Goal: Information Seeking & Learning: Understand process/instructions

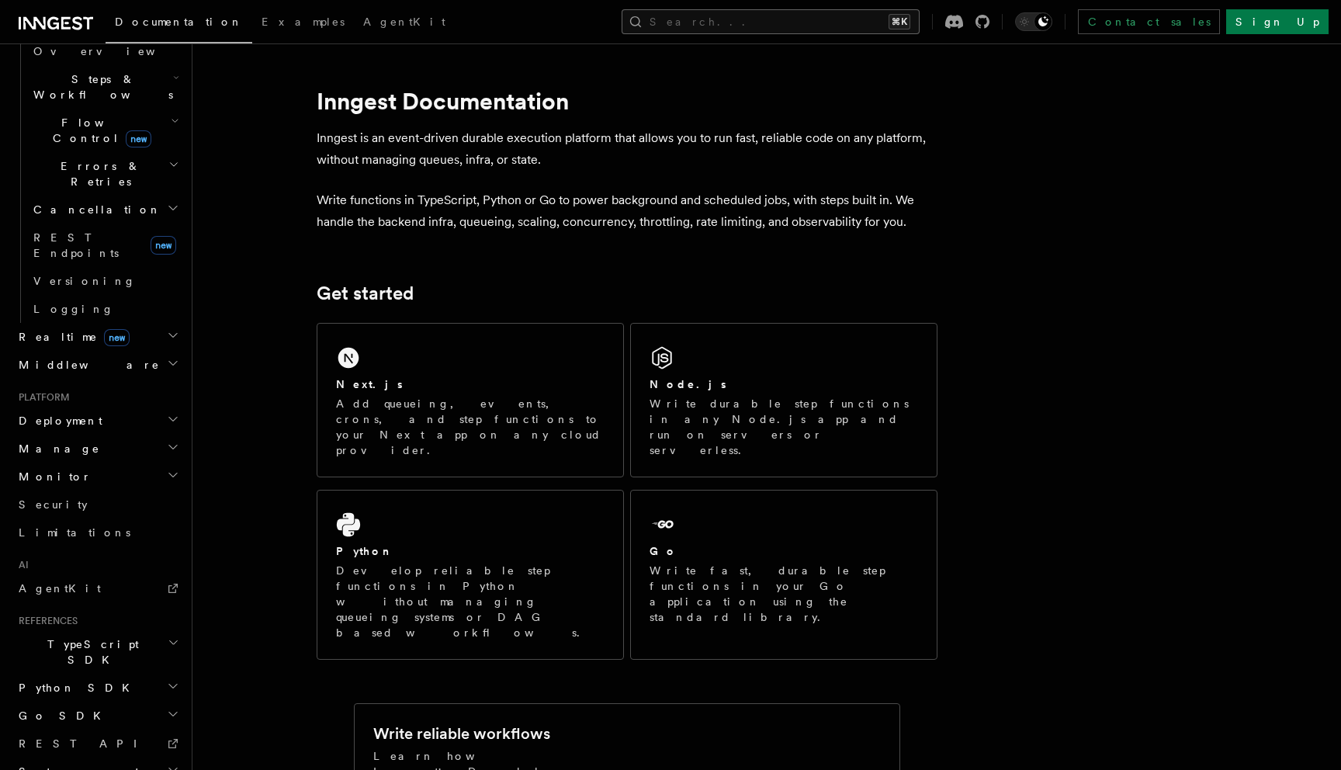
click at [826, 23] on button "Search... ⌘K" at bounding box center [771, 21] width 298 height 25
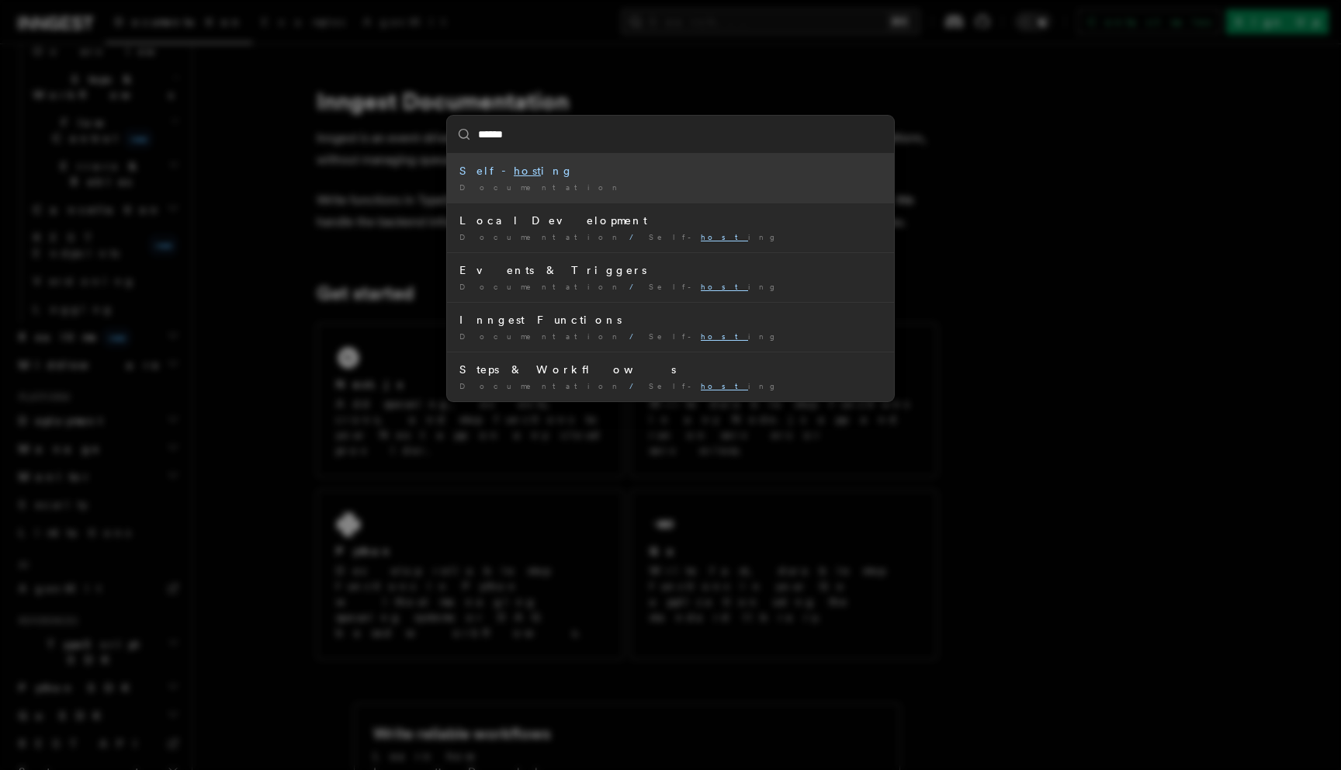
type input "*******"
click at [514, 167] on mark "hosting" at bounding box center [544, 171] width 60 height 12
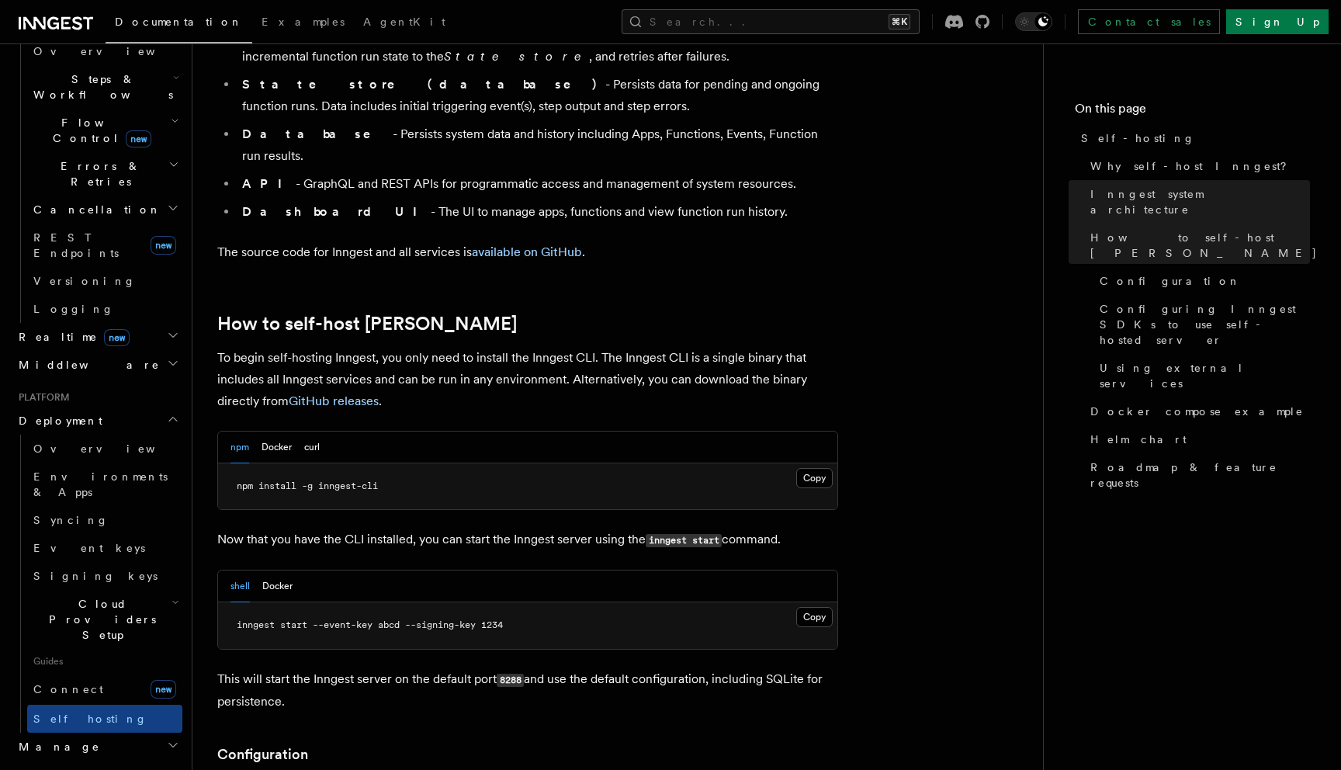
scroll to position [1331, 0]
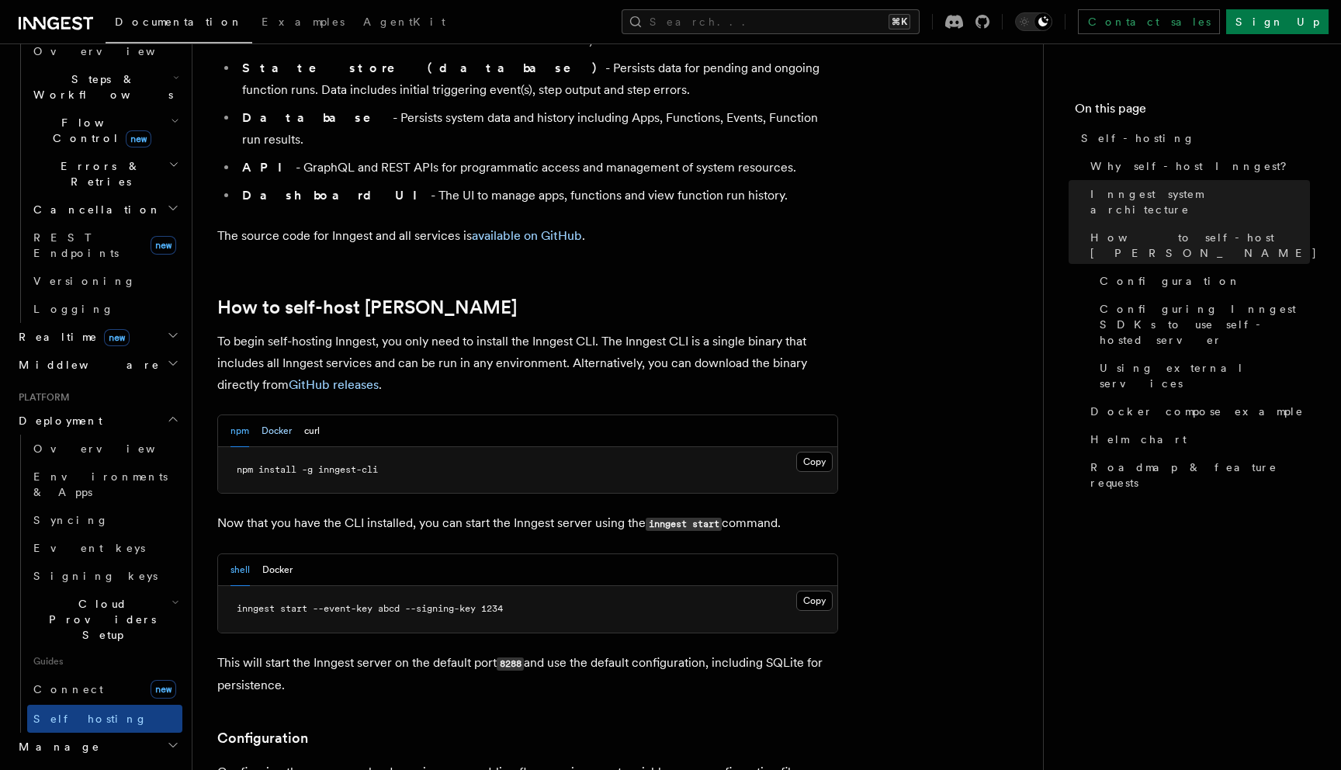
click at [269, 415] on button "Docker" at bounding box center [276, 431] width 30 height 32
click at [812, 452] on button "Copy Copied" at bounding box center [814, 462] width 36 height 20
click at [243, 415] on button "npm" at bounding box center [239, 431] width 19 height 32
click at [275, 415] on button "Docker" at bounding box center [276, 431] width 30 height 32
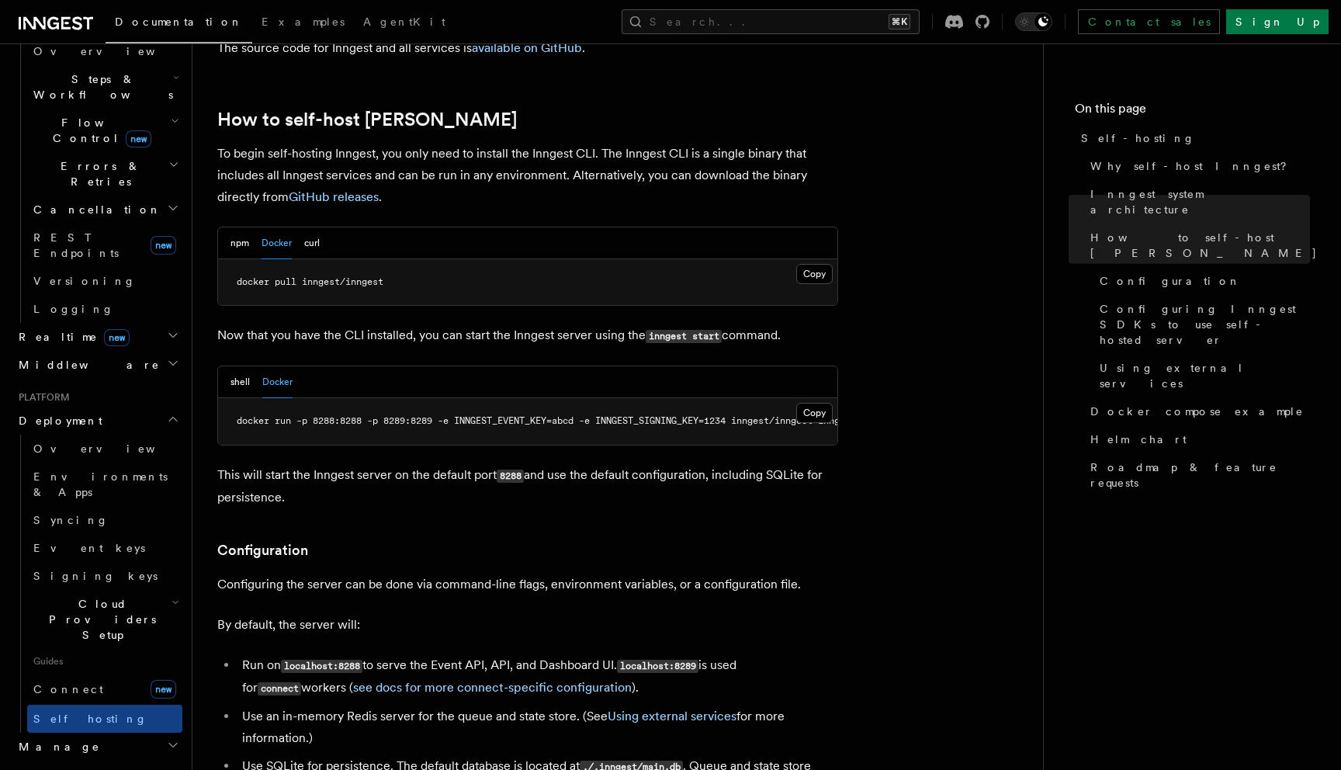
scroll to position [1519, 0]
click at [816, 402] on button "Copy Copied" at bounding box center [814, 412] width 36 height 20
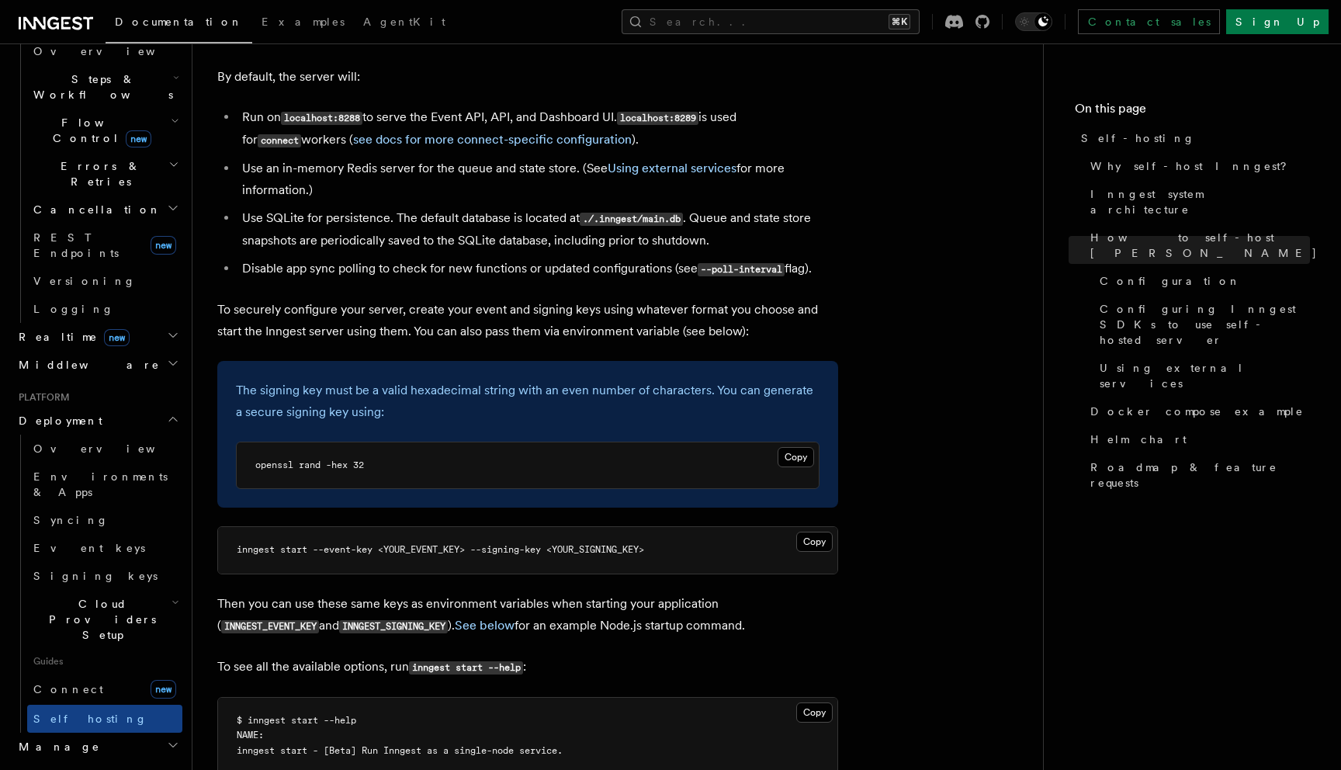
scroll to position [2073, 0]
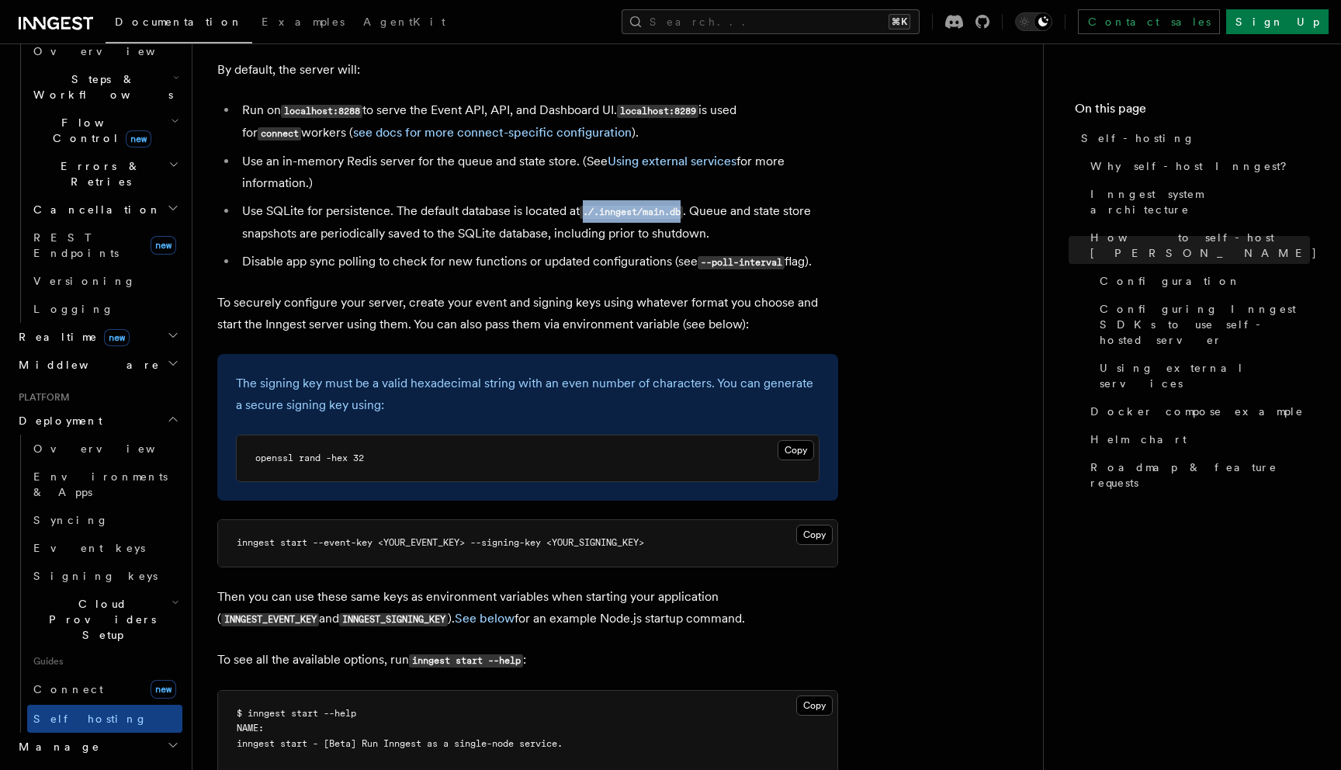
drag, startPoint x: 586, startPoint y: 171, endPoint x: 687, endPoint y: 171, distance: 101.7
click at [683, 206] on code "./.inngest/main.db" at bounding box center [631, 212] width 103 height 13
copy code "./.inngest/main.db"
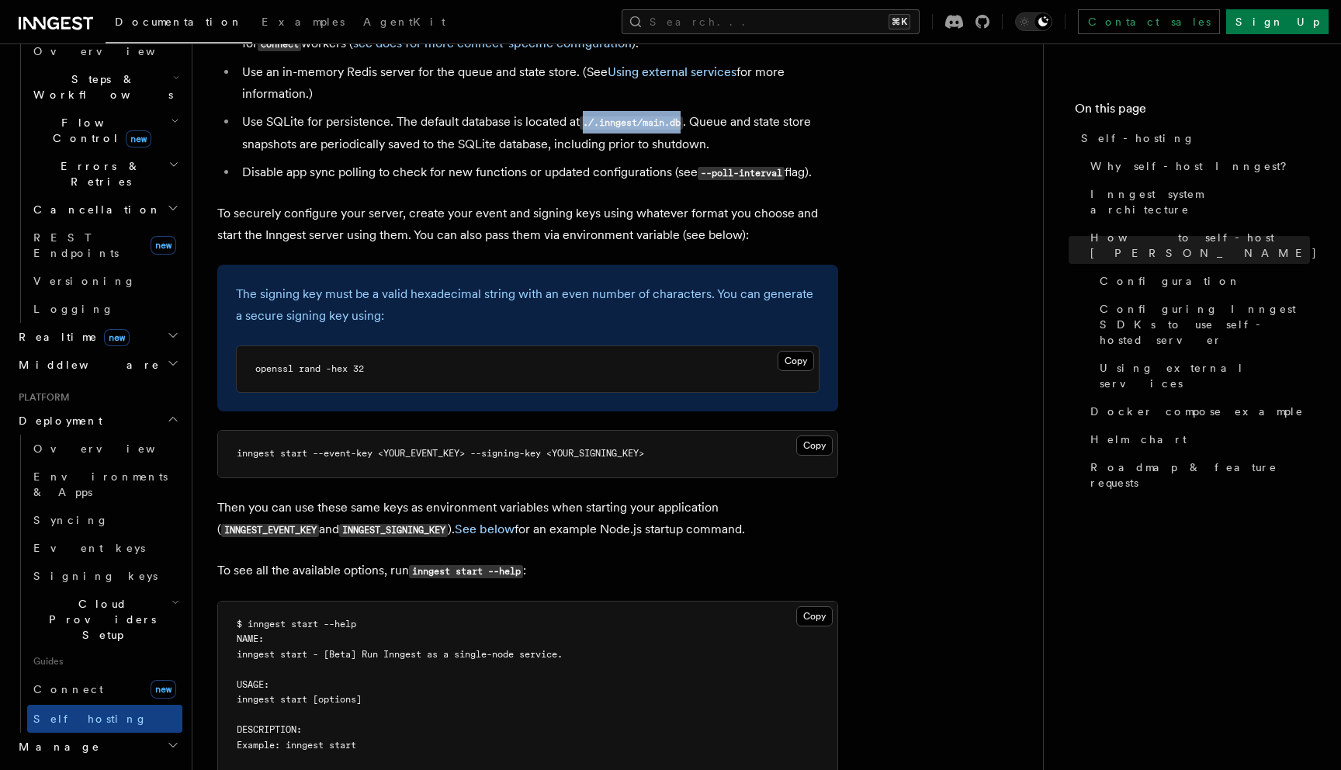
scroll to position [2163, 0]
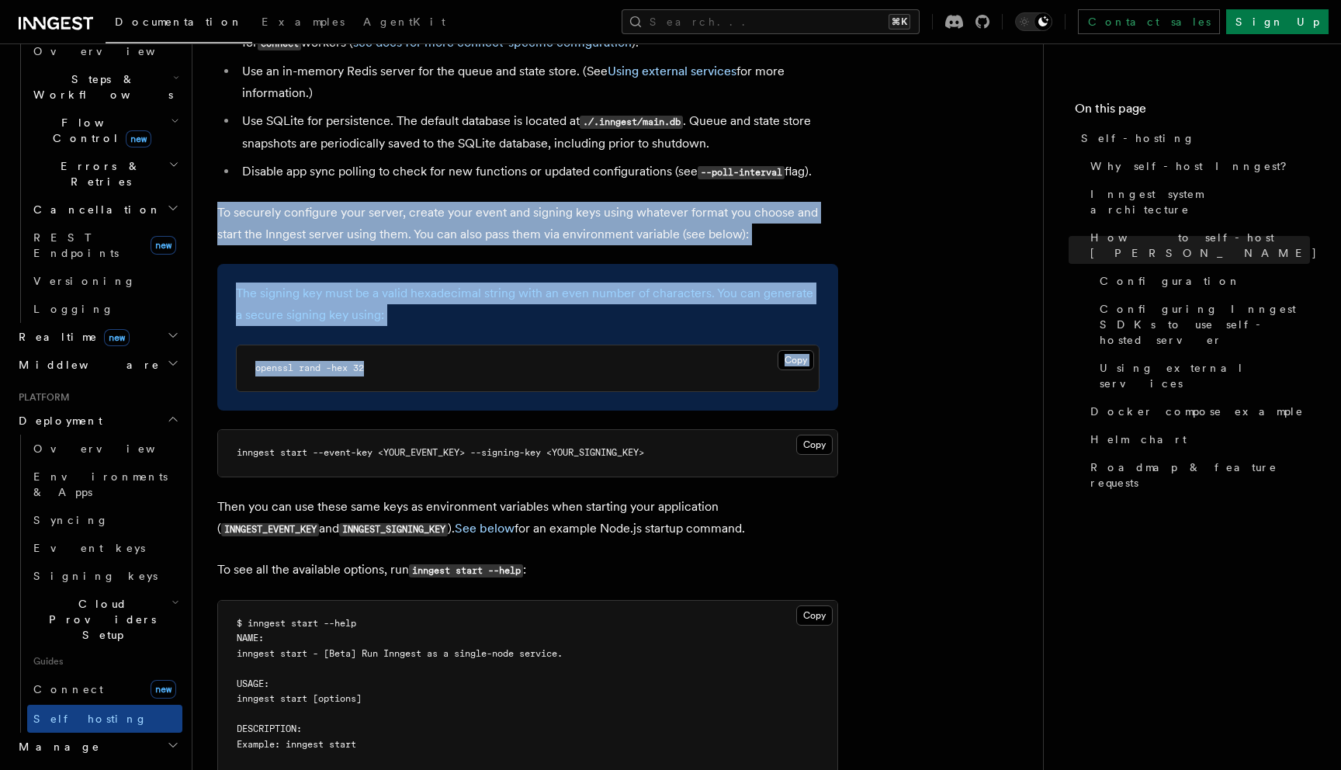
drag, startPoint x: 217, startPoint y: 165, endPoint x: 431, endPoint y: 367, distance: 293.7
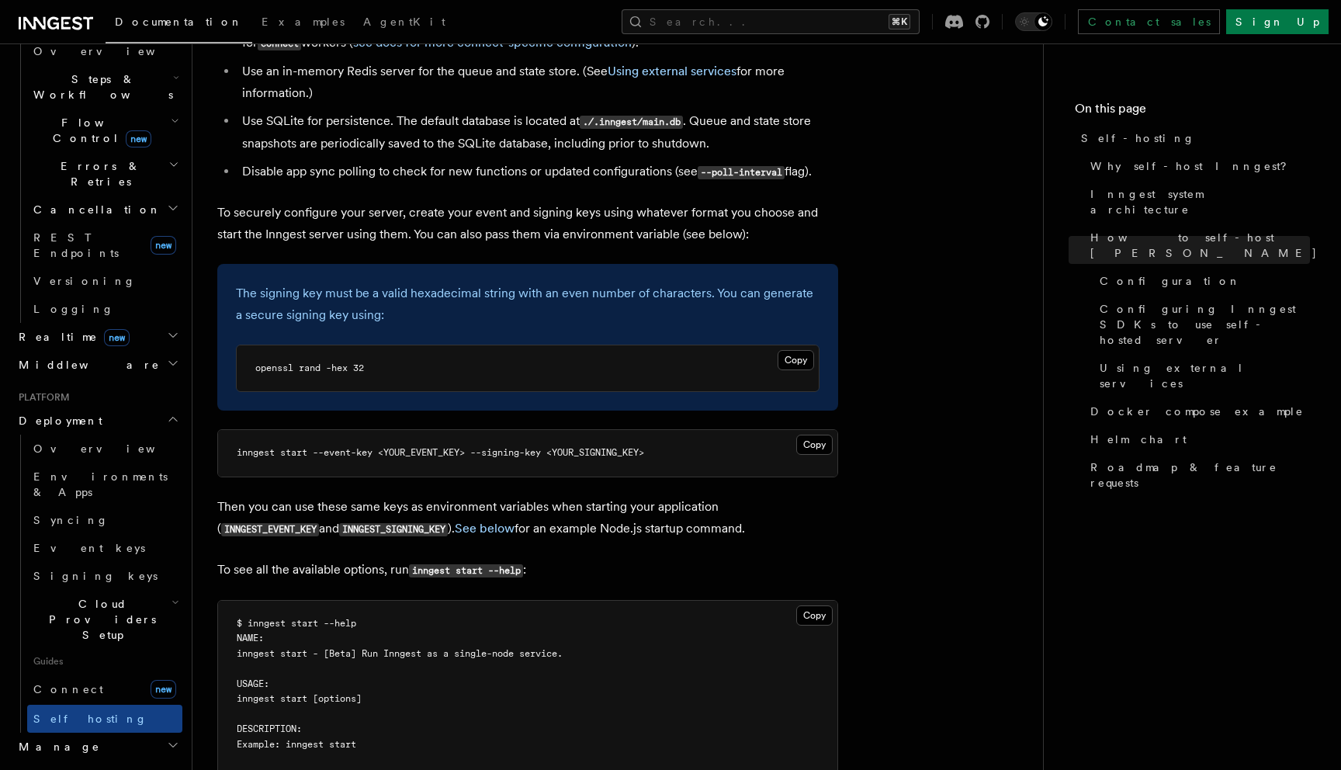
click at [719, 430] on pre "inngest start --event-key <YOUR_EVENT_KEY> --signing-key <YOUR_SIGNING_KEY>" at bounding box center [527, 453] width 619 height 47
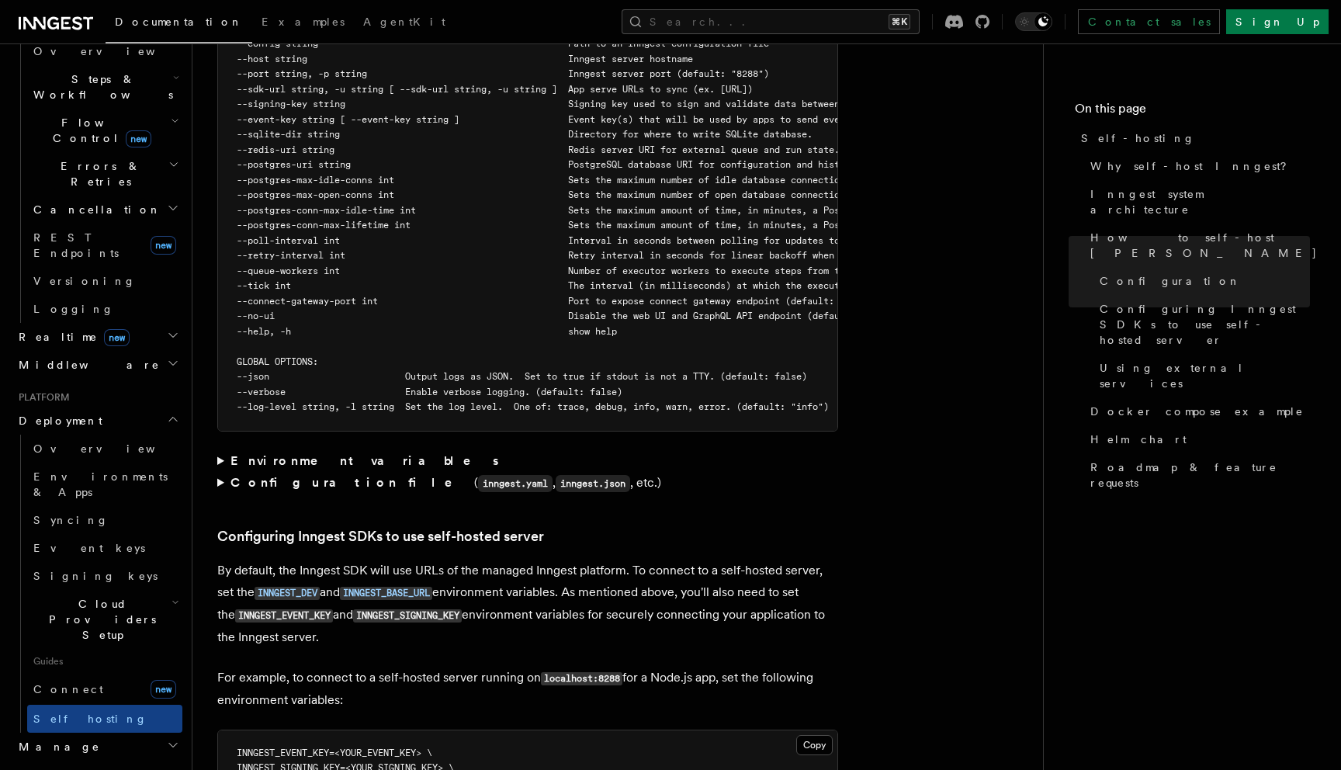
scroll to position [2911, 0]
click at [220, 449] on summary "Environment variables" at bounding box center [527, 460] width 621 height 22
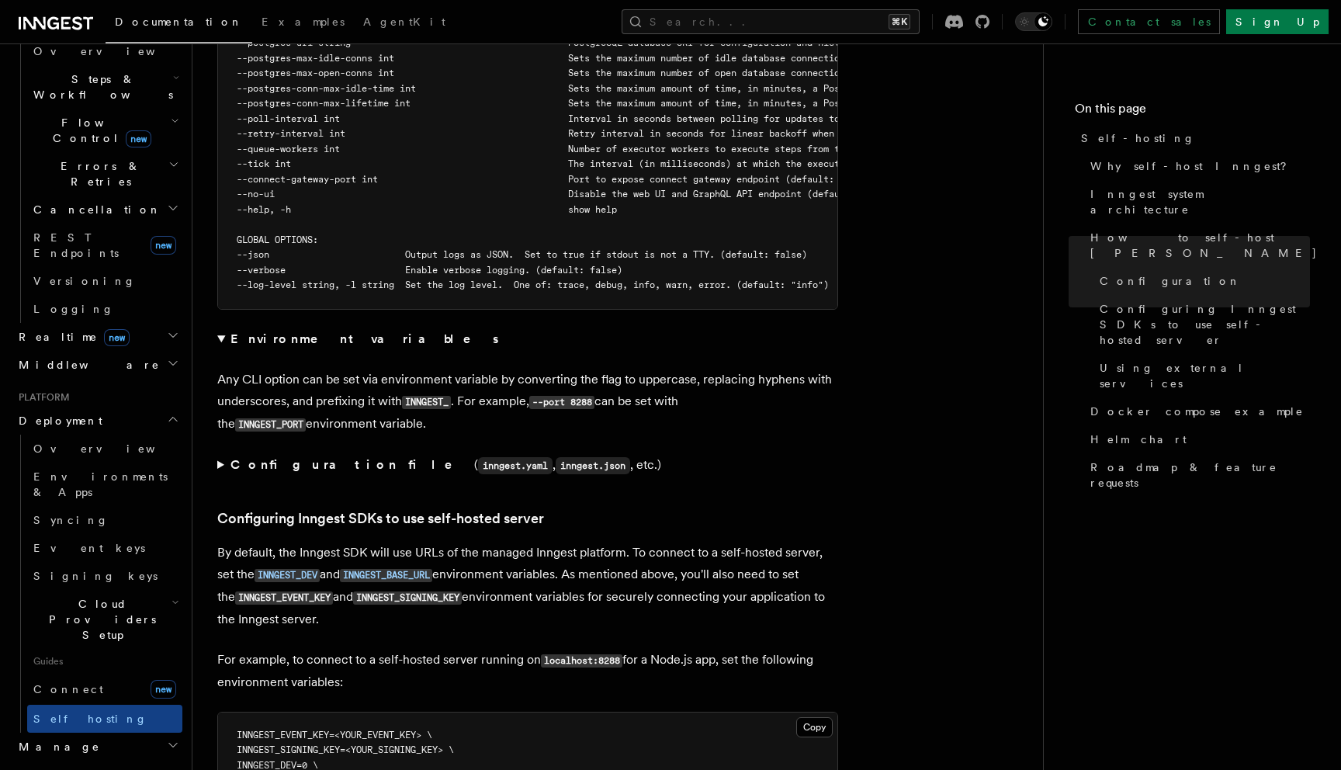
scroll to position [3035, 0]
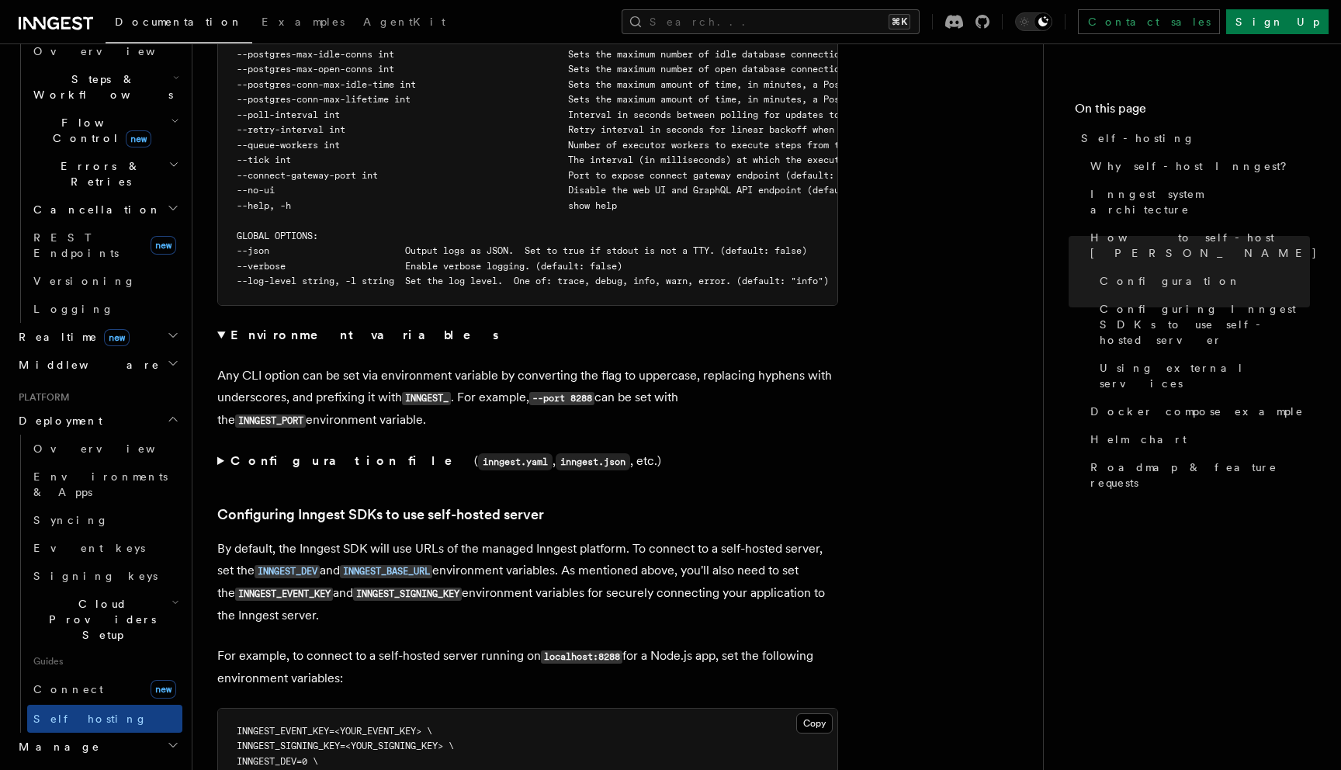
click at [223, 450] on summary "Configuration file ( inngest.yaml , inngest.json , etc.)" at bounding box center [527, 461] width 621 height 23
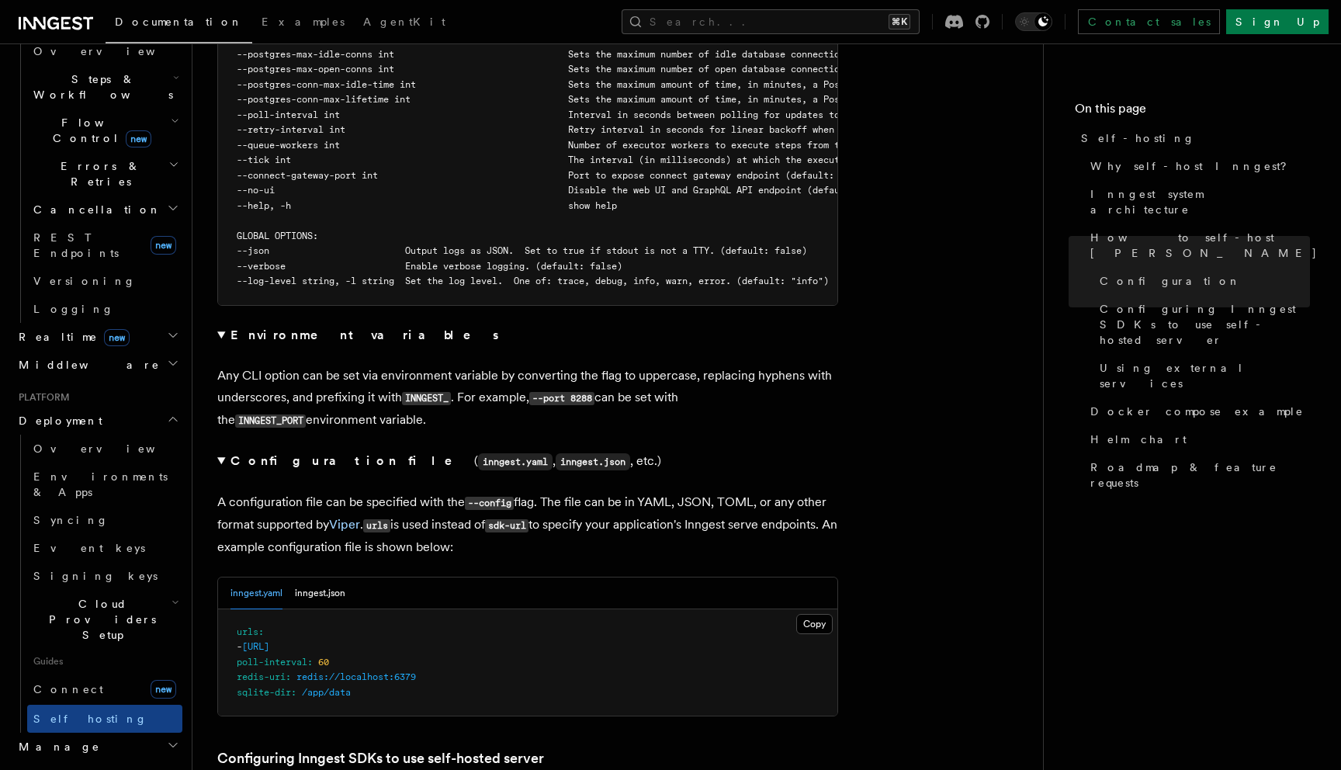
click at [223, 450] on summary "Configuration file ( inngest.yaml , inngest.json , etc.)" at bounding box center [527, 461] width 621 height 23
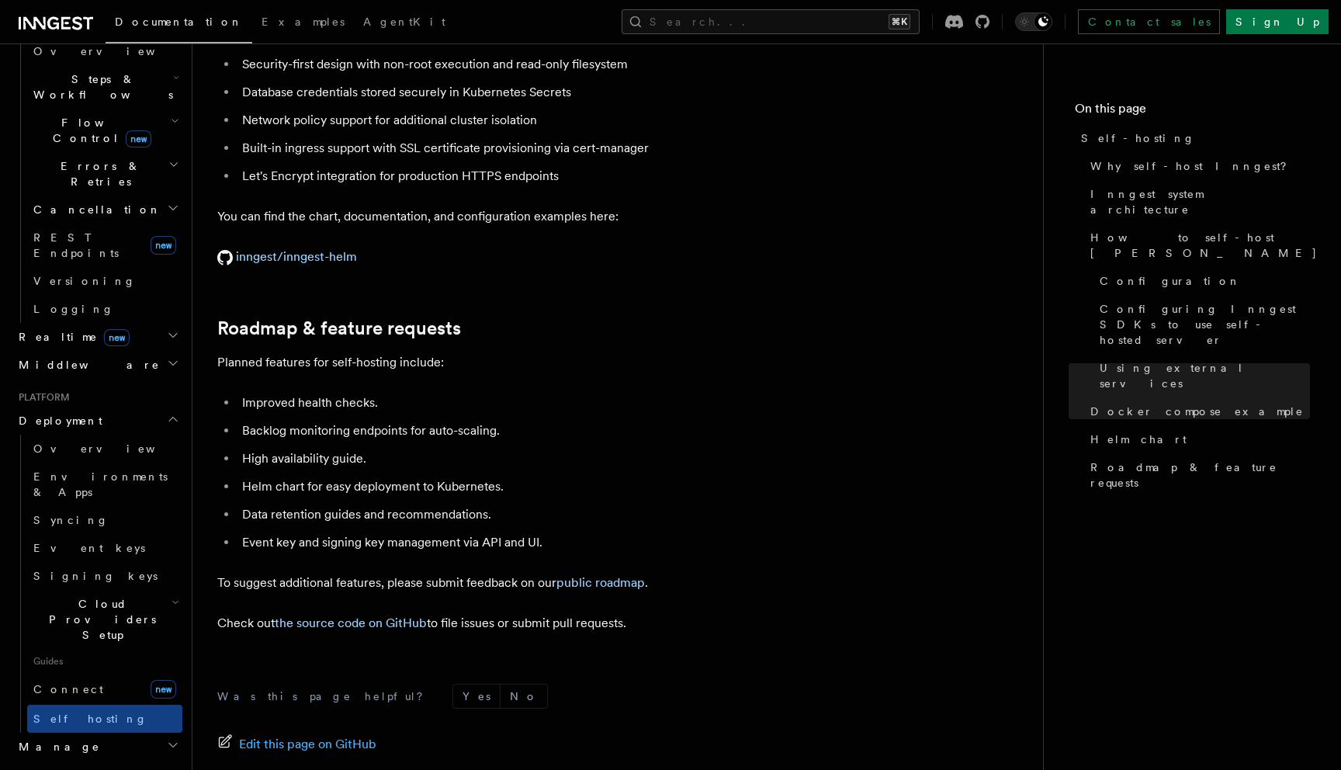
scroll to position [5876, 0]
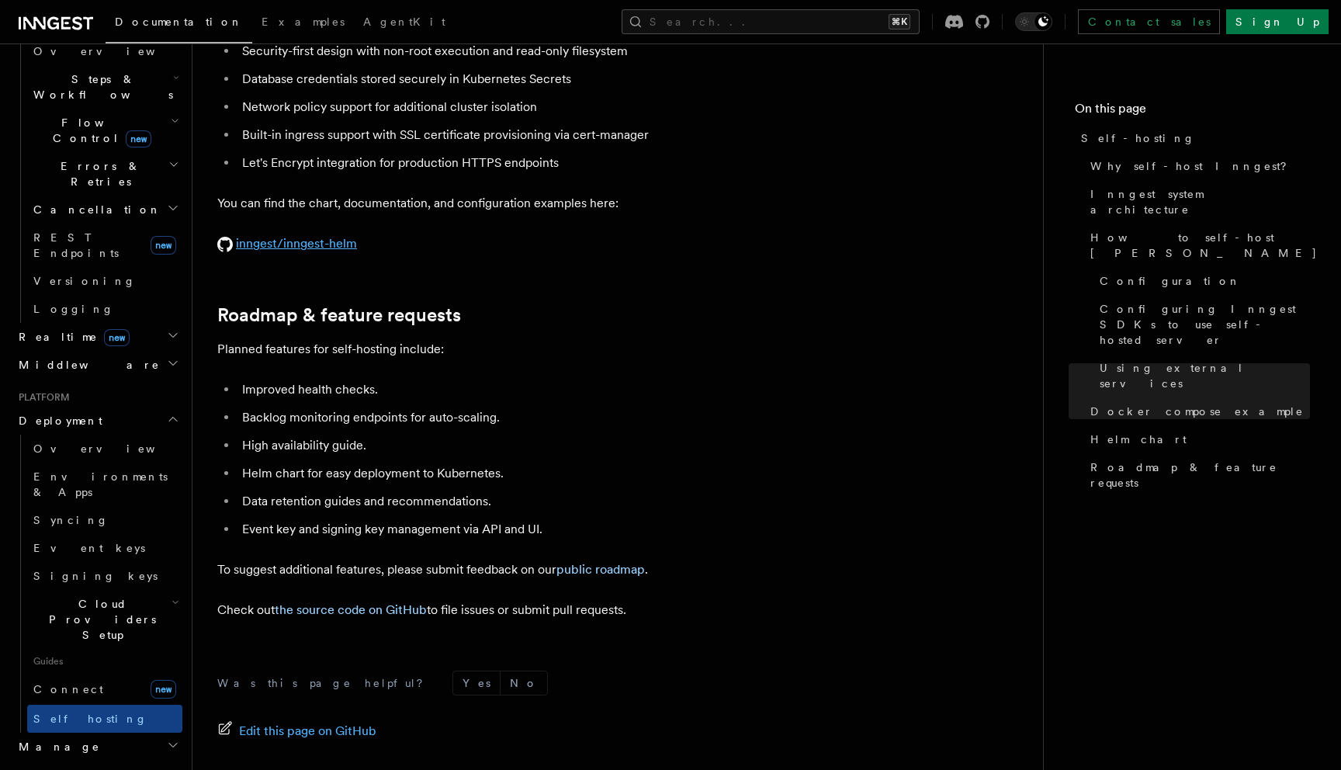
click at [354, 236] on link "inngest/inngest-helm" at bounding box center [287, 243] width 140 height 15
click at [331, 236] on link "inngest/inngest-helm" at bounding box center [287, 243] width 140 height 15
